Goal: Task Accomplishment & Management: Manage account settings

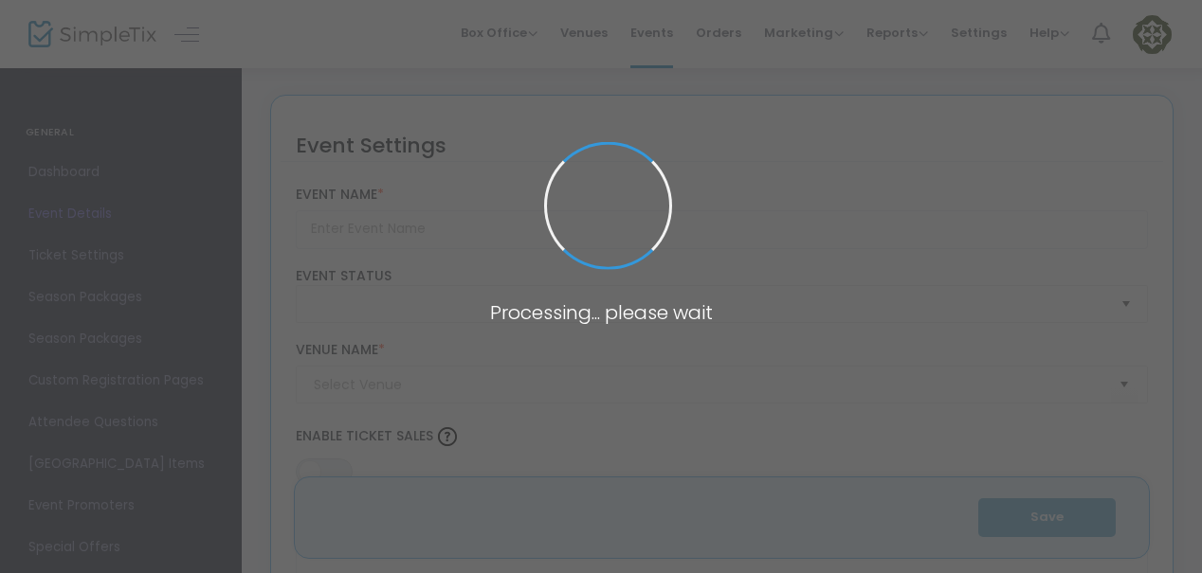
type input "Hurricane Diane by Madeleine George"
type textarea "The god Dionysus makes a comeback as a butch lesbian gardener with a plan to se…"
type input "Buy Tickets"
type input "Center for the Performing Arts (CFPA)"
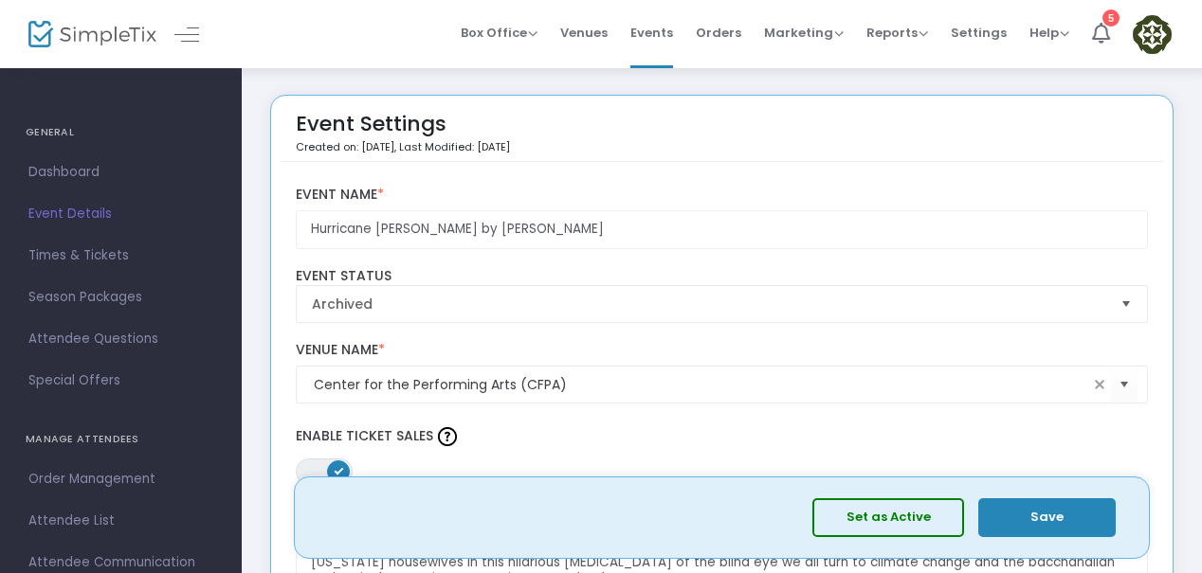
click at [87, 31] on img at bounding box center [92, 34] width 128 height 27
